Goal: Check status: Check status

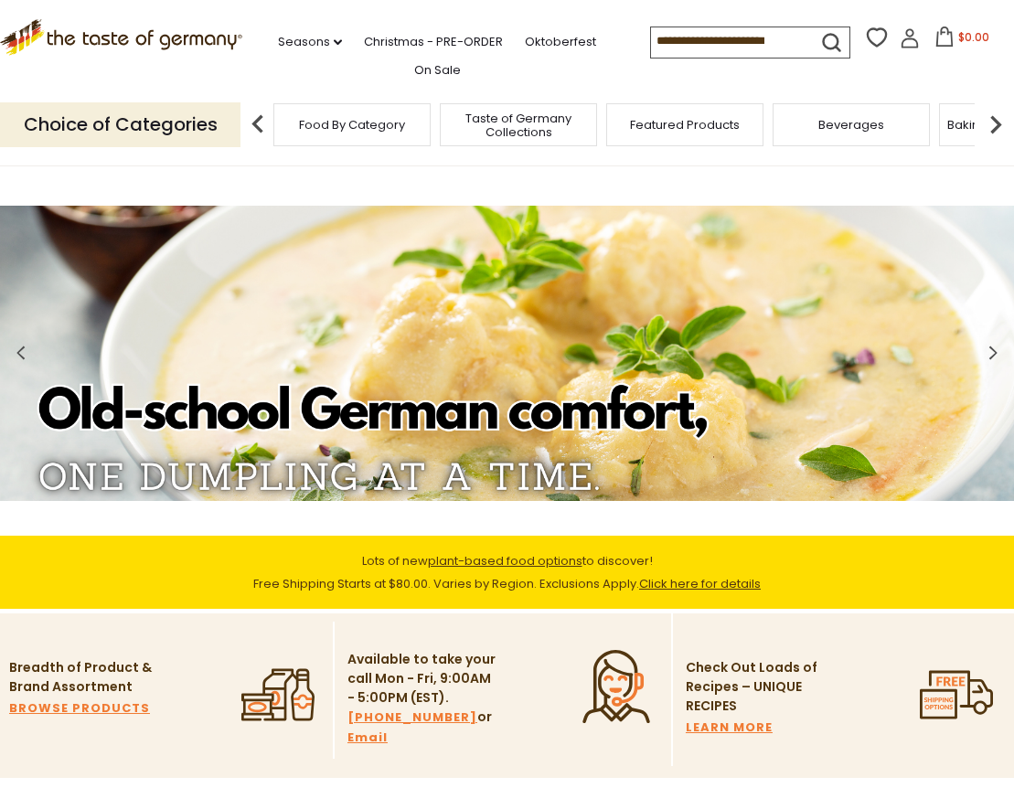
click at [905, 36] on icon at bounding box center [909, 33] width 8 height 8
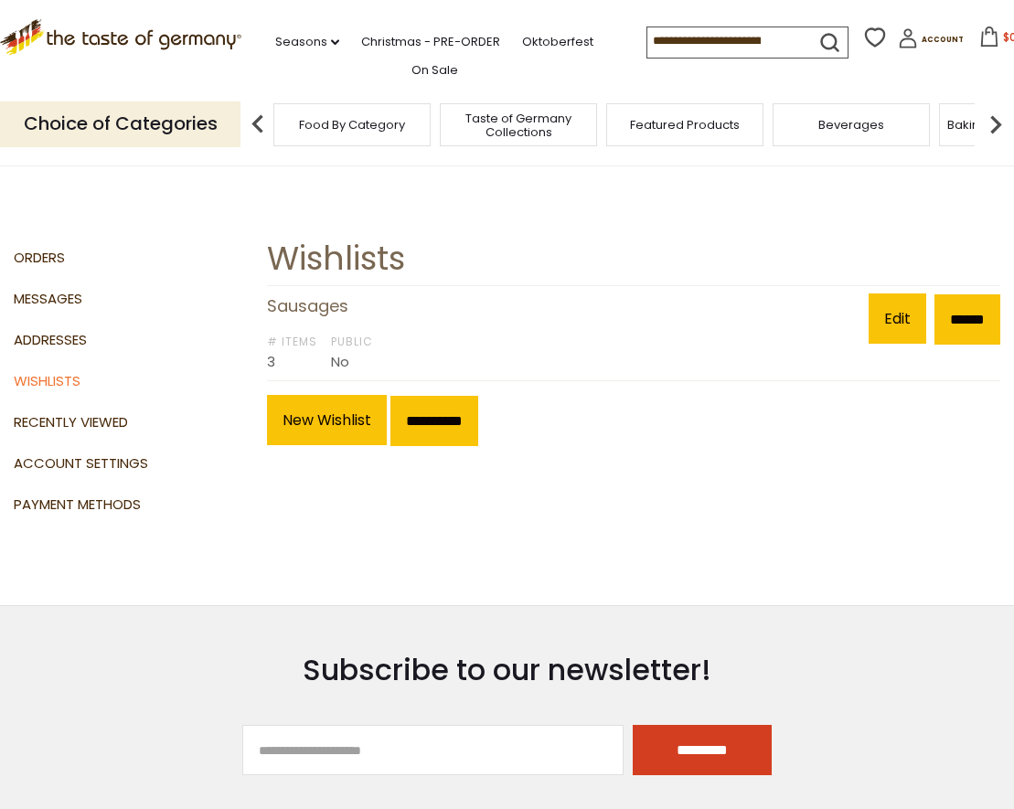
click at [484, 349] on div "# Items 3 Public No" at bounding box center [568, 350] width 602 height 46
click at [35, 343] on link "Addresses" at bounding box center [134, 340] width 240 height 41
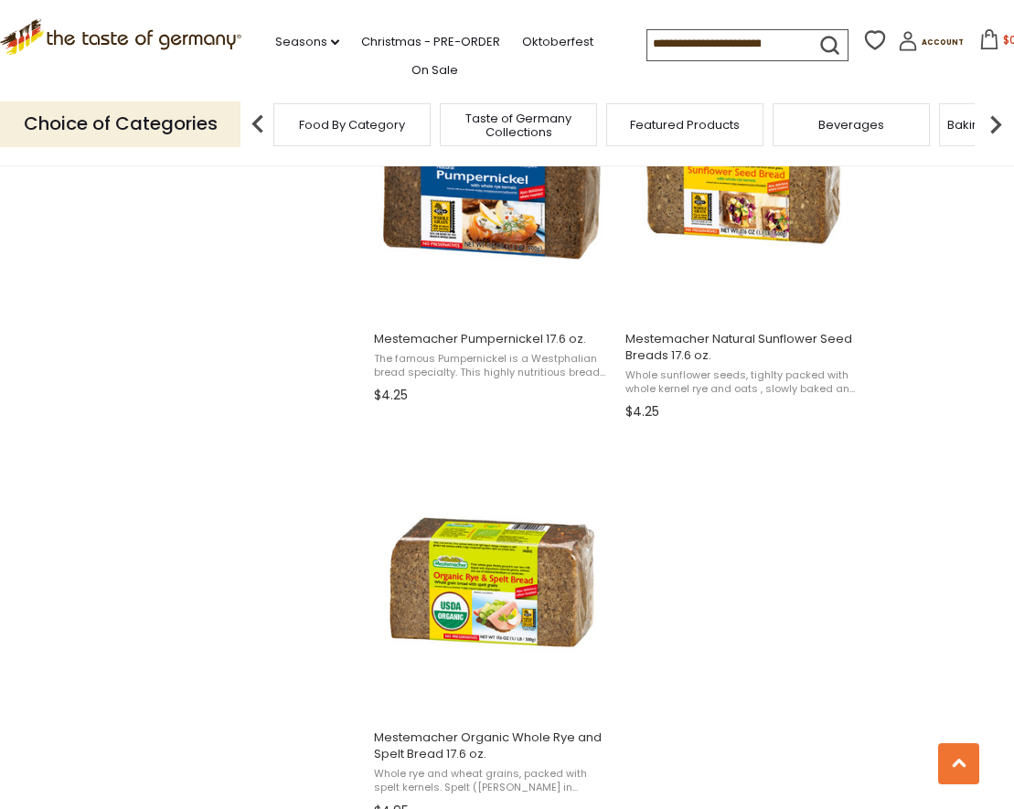
scroll to position [3109, 0]
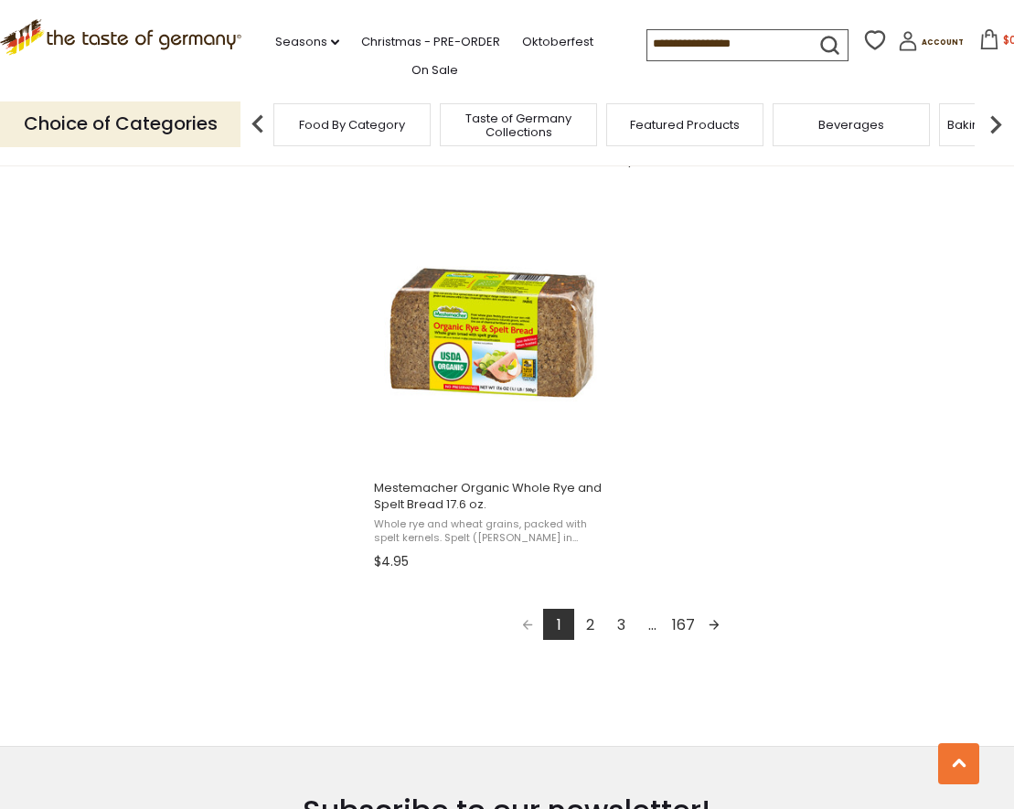
click at [588, 624] on link "2" at bounding box center [589, 624] width 31 height 31
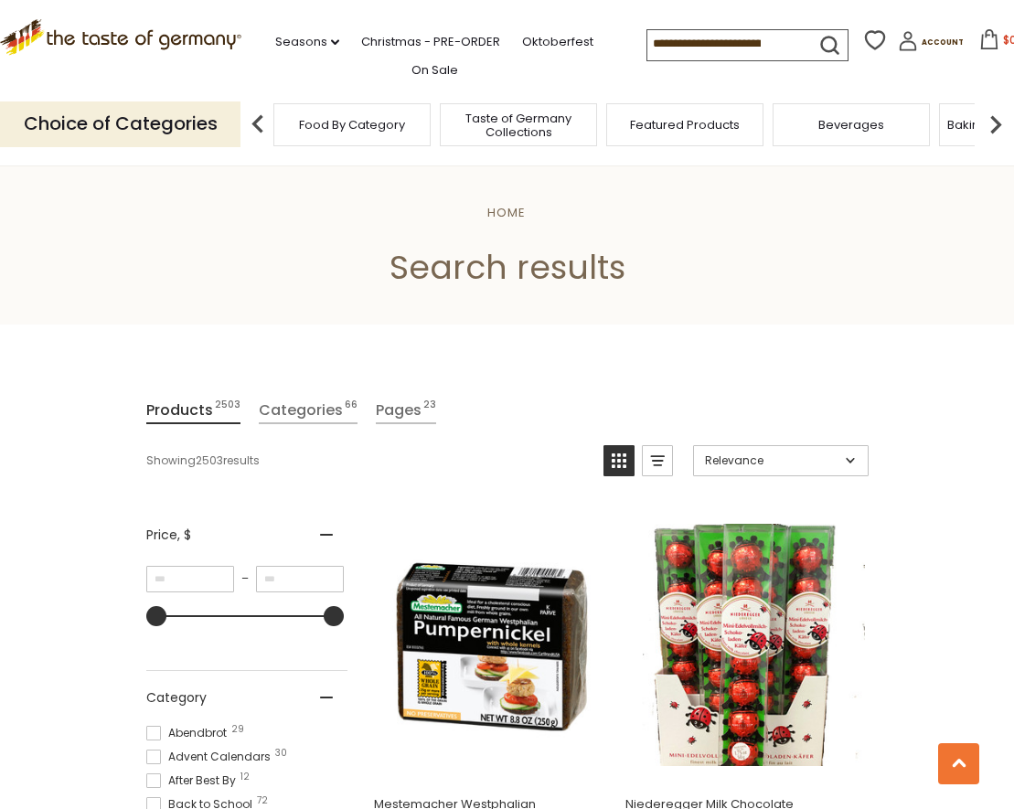
scroll to position [2886, 0]
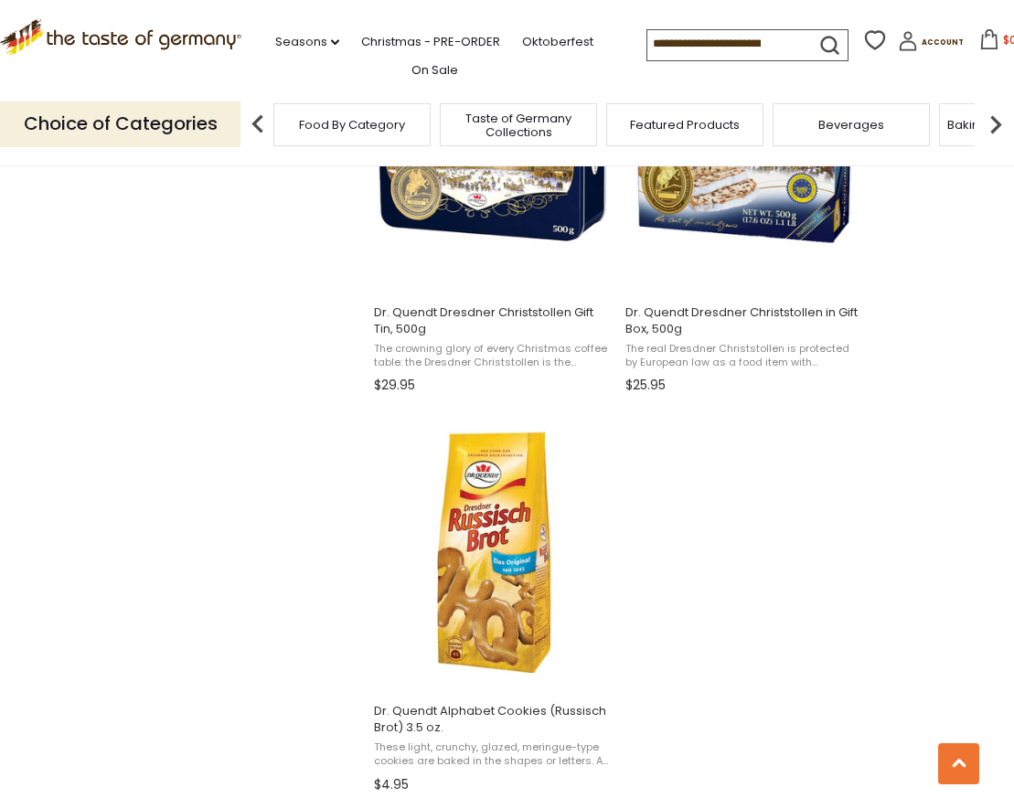
click at [743, 53] on input at bounding box center [724, 43] width 155 height 26
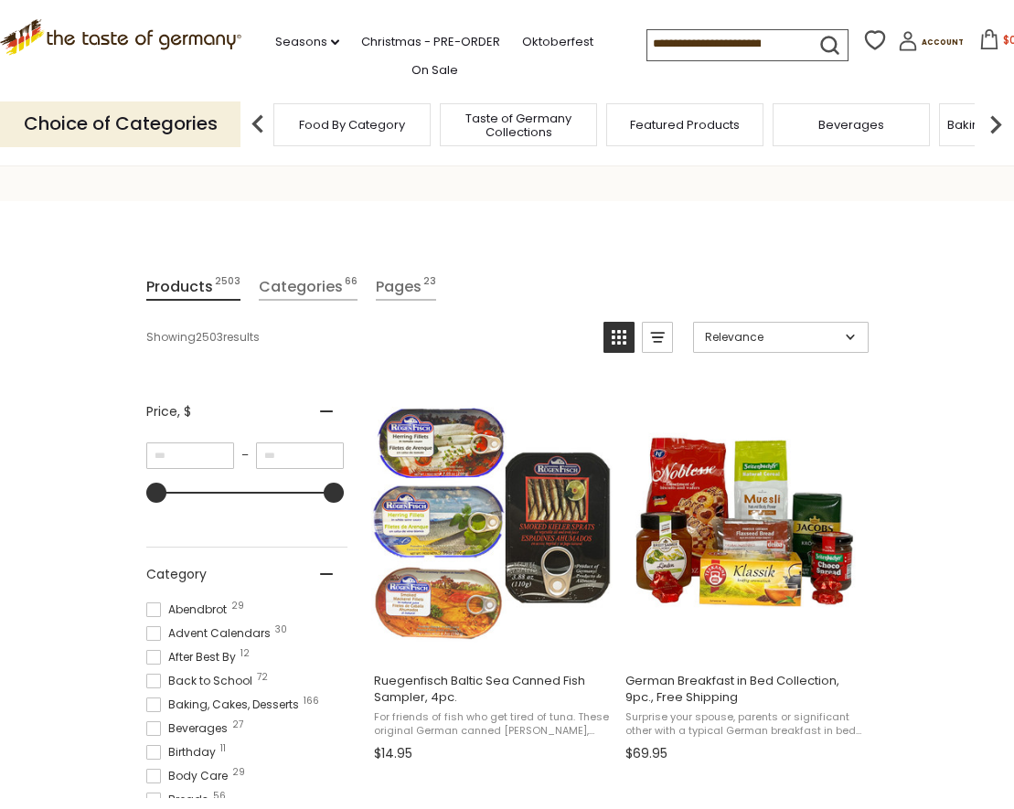
scroll to position [91, 0]
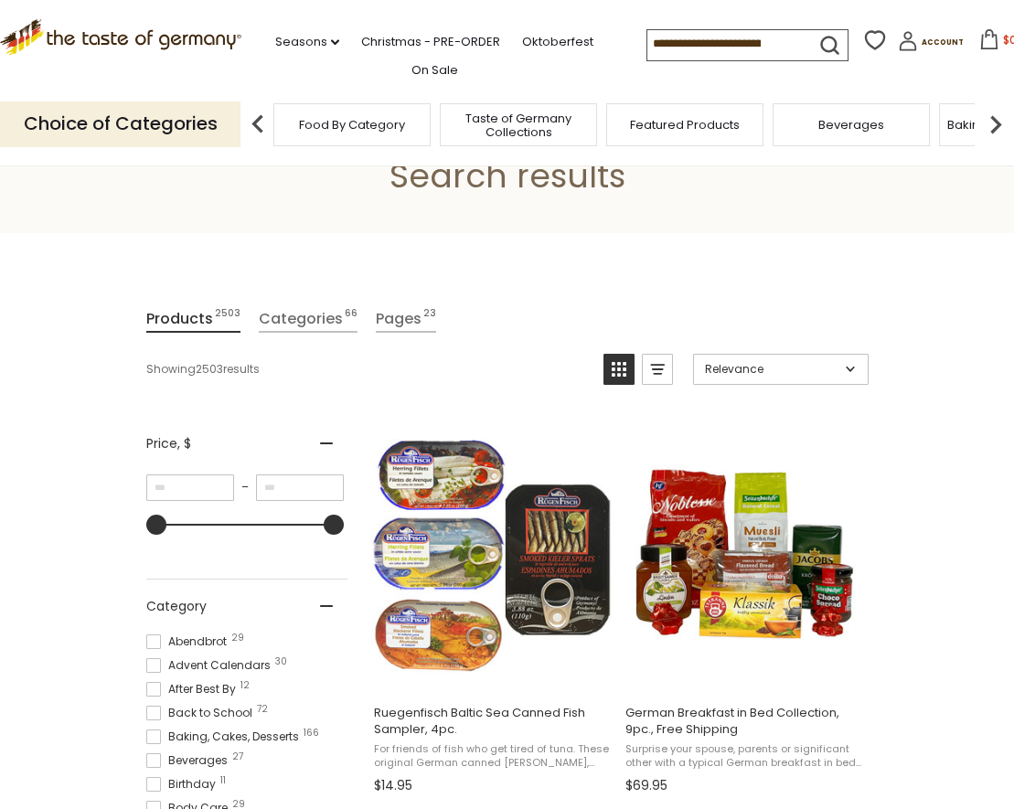
click at [658, 364] on rect "View list mode" at bounding box center [657, 365] width 15 height 2
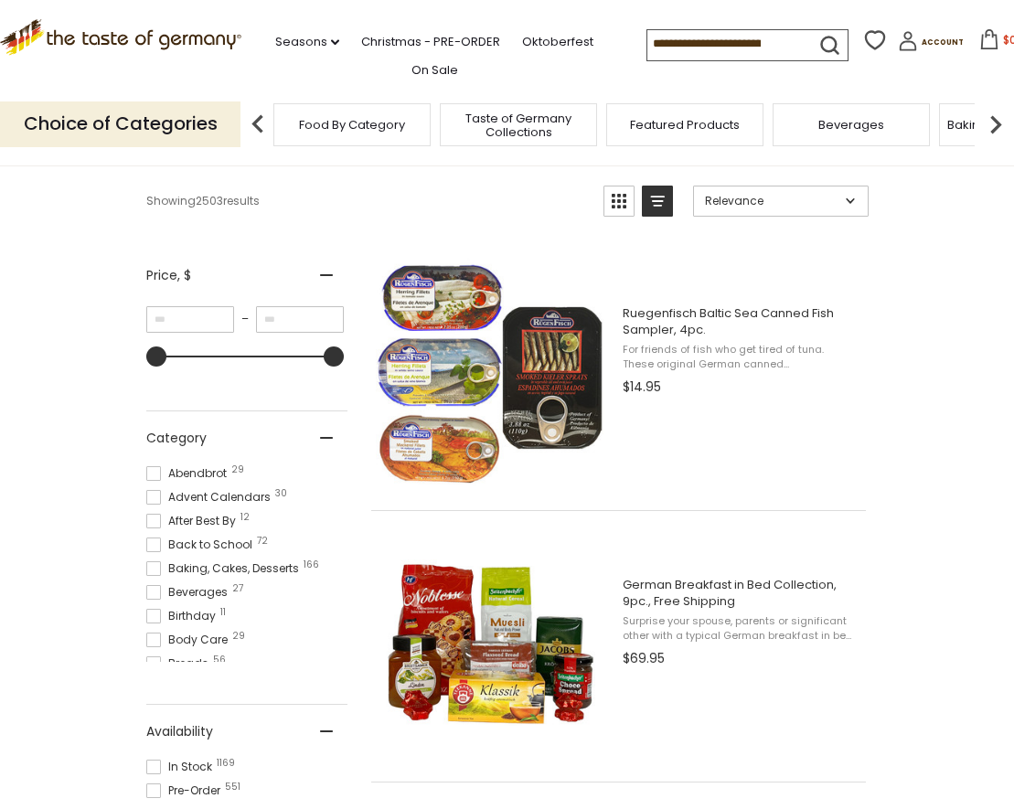
scroll to position [0, 0]
